Goal: Book appointment/travel/reservation

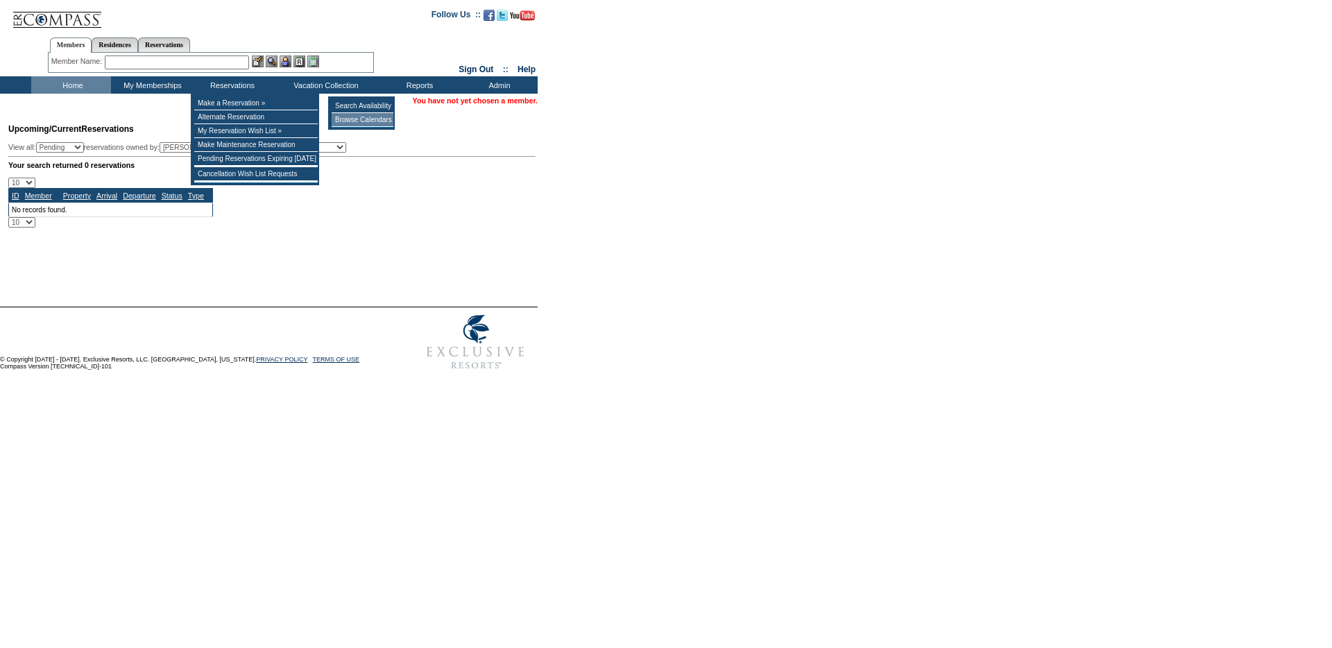
click at [387, 122] on td "Browse Calendars" at bounding box center [363, 120] width 62 height 14
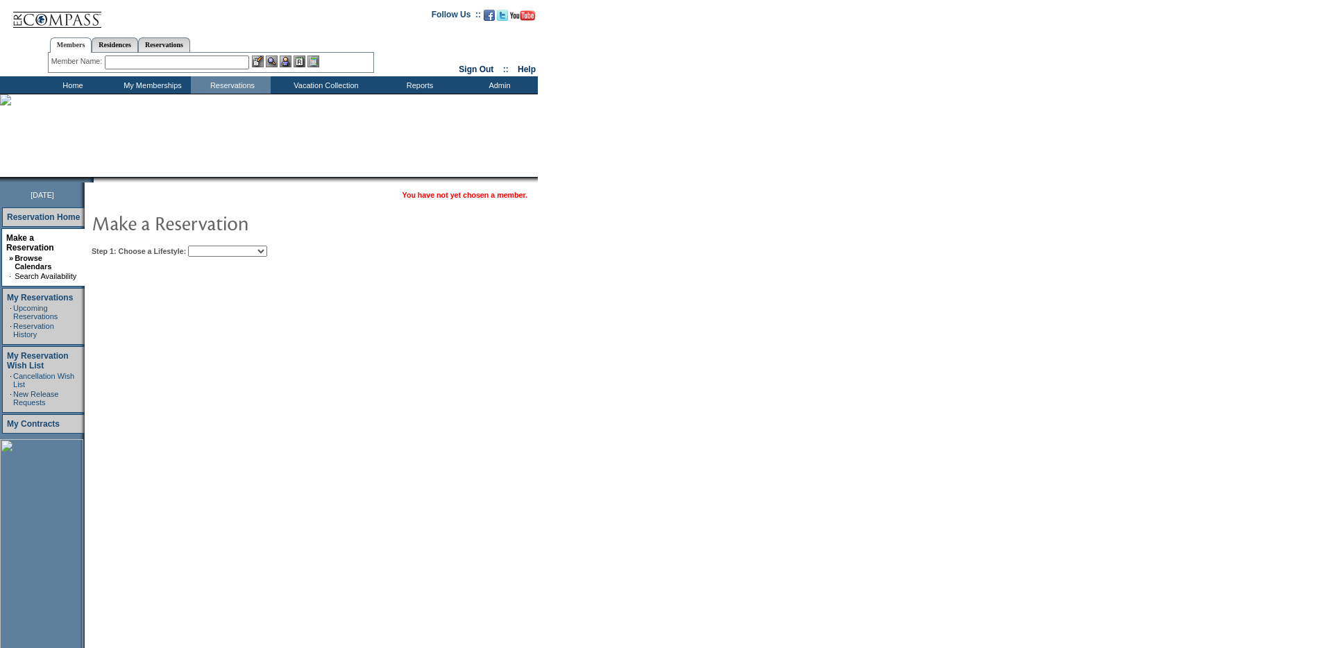
click at [259, 242] on td "Step 1: Choose a Lifestyle: Beach Leisure Metropolitan Mountain OIAL for Advent…" at bounding box center [353, 248] width 531 height 17
click at [261, 248] on select "Beach Leisure Metropolitan Mountain OIAL for Adventure OIAL for Couples OIAL fo…" at bounding box center [227, 251] width 79 height 11
select select "Beach"
click at [212, 246] on select "Beach Leisure Metropolitan Mountain OIAL for Adventure OIAL for Couples OIAL fo…" at bounding box center [227, 251] width 79 height 11
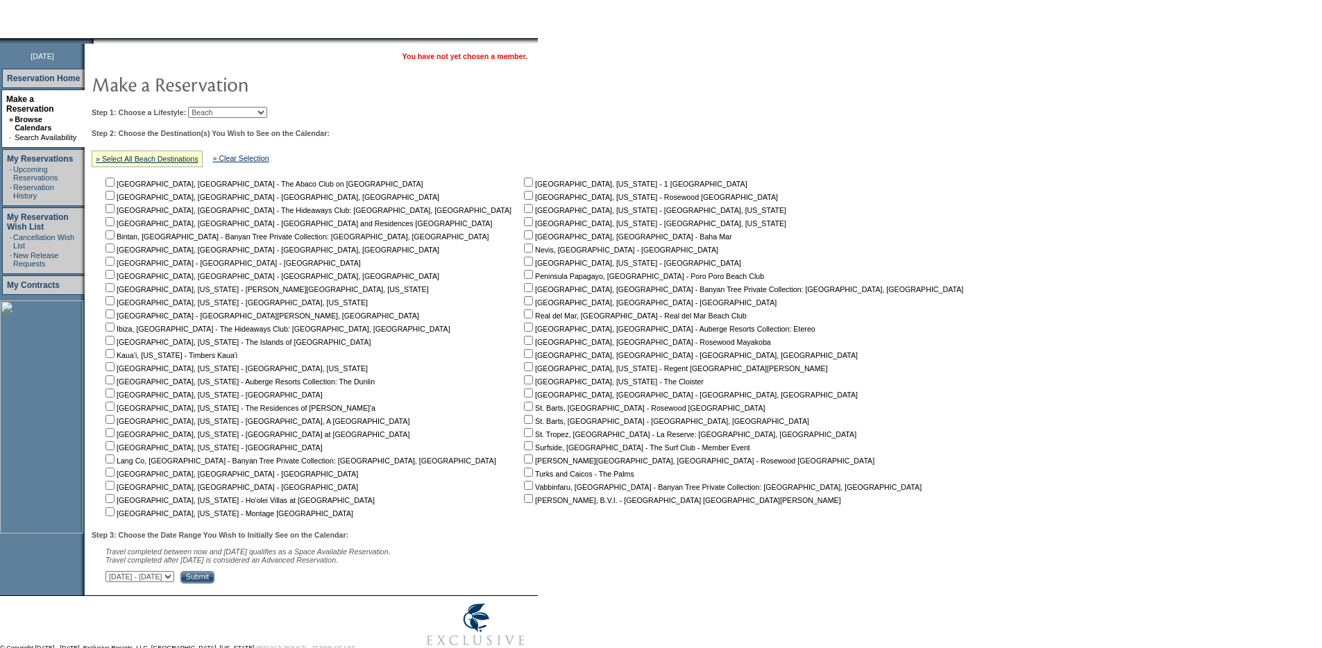
scroll to position [185, 0]
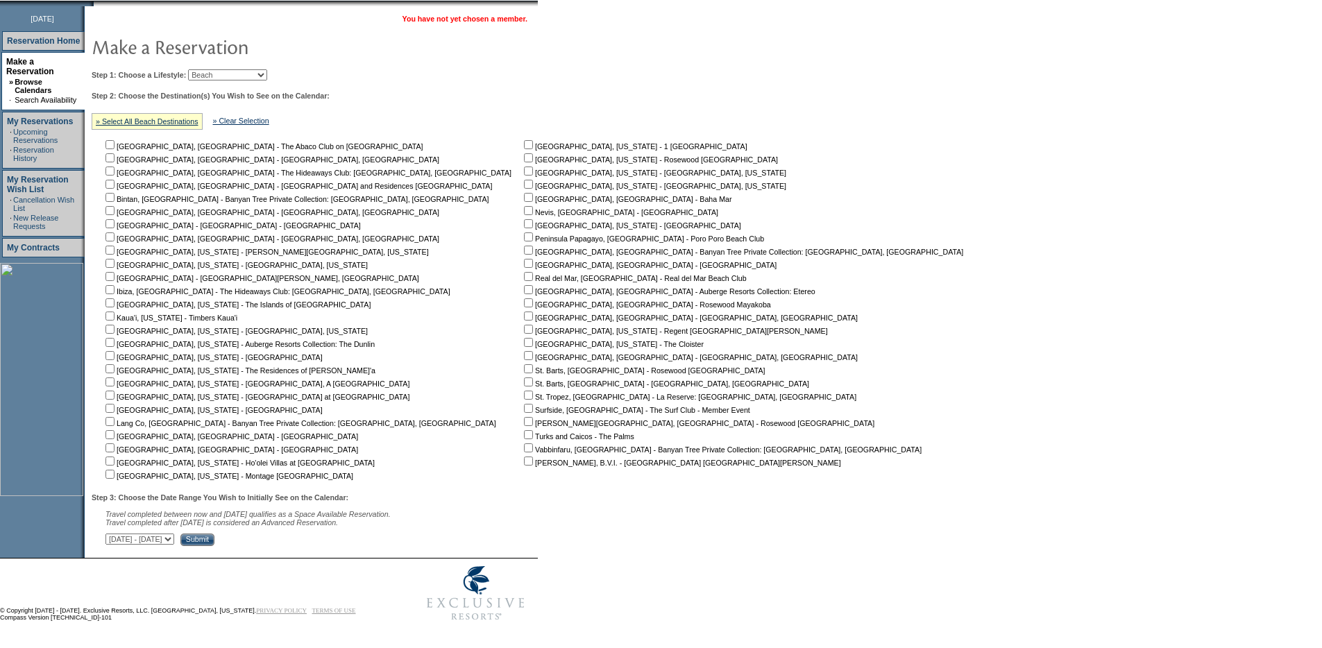
click at [524, 219] on input "checkbox" at bounding box center [528, 223] width 9 height 9
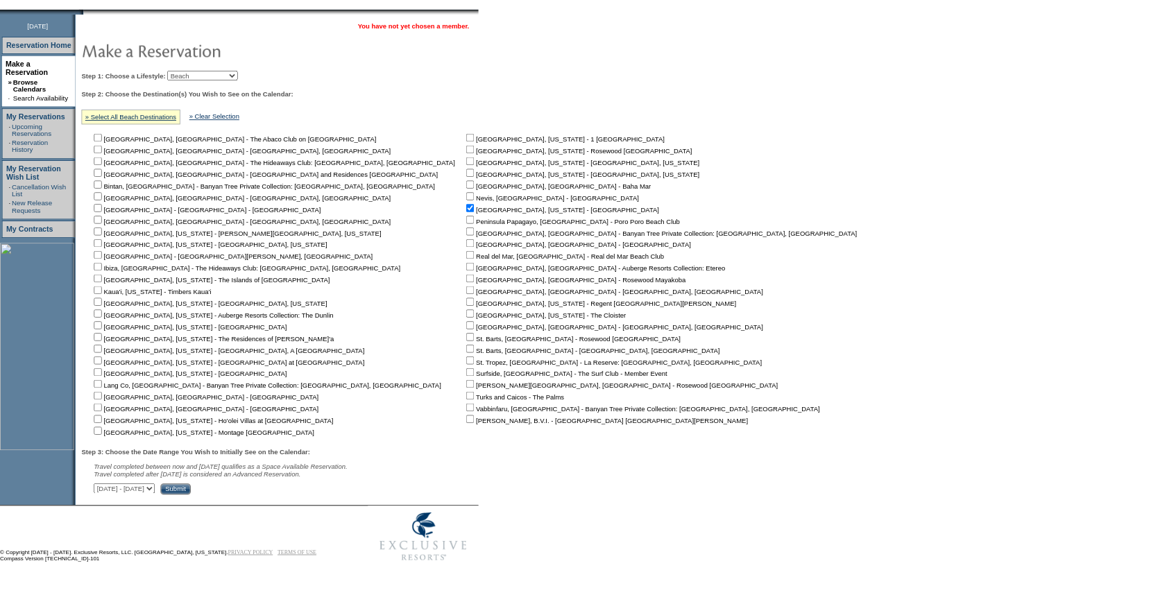
scroll to position [180, 0]
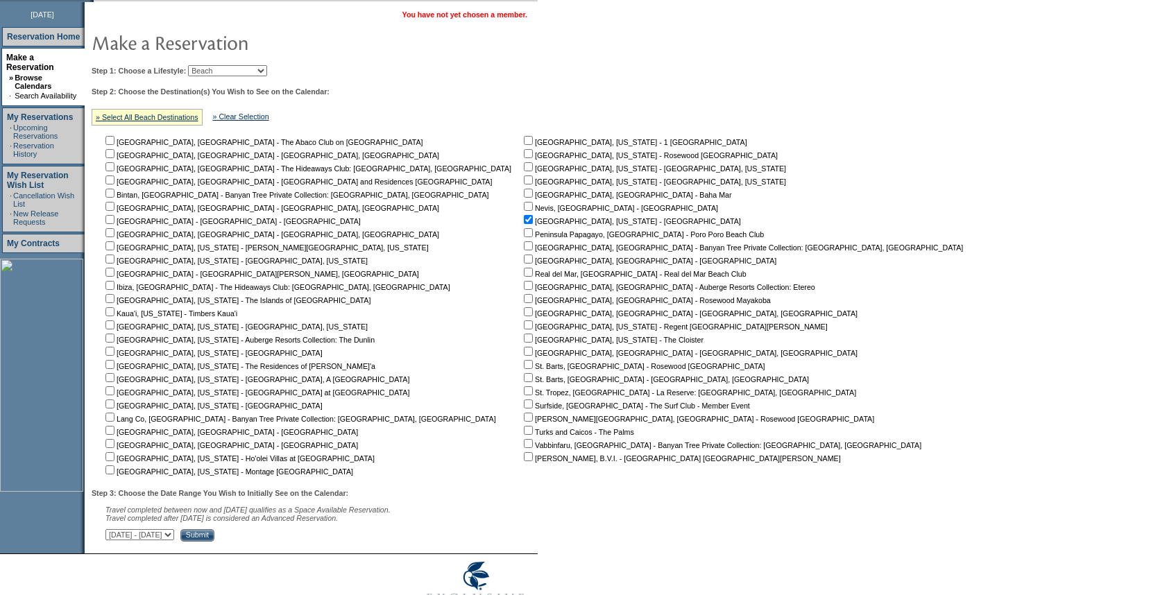
click at [524, 218] on input "checkbox" at bounding box center [528, 219] width 9 height 9
checkbox input "false"
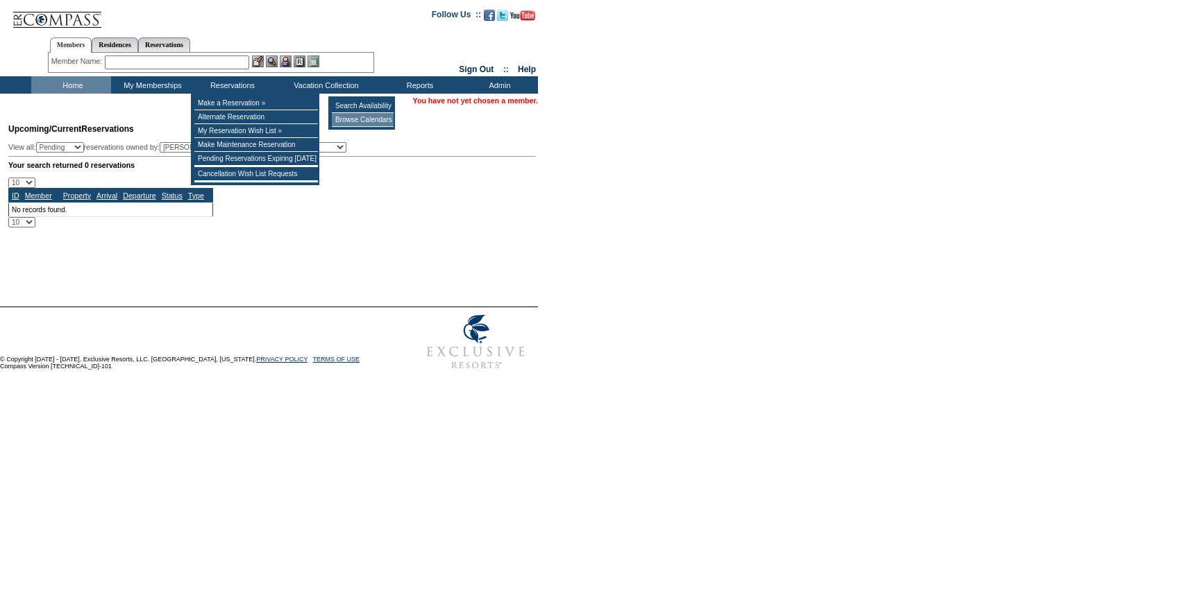
click at [352, 117] on td "Browse Calendars" at bounding box center [363, 120] width 62 height 14
